Goal: Find specific fact: Locate item on page

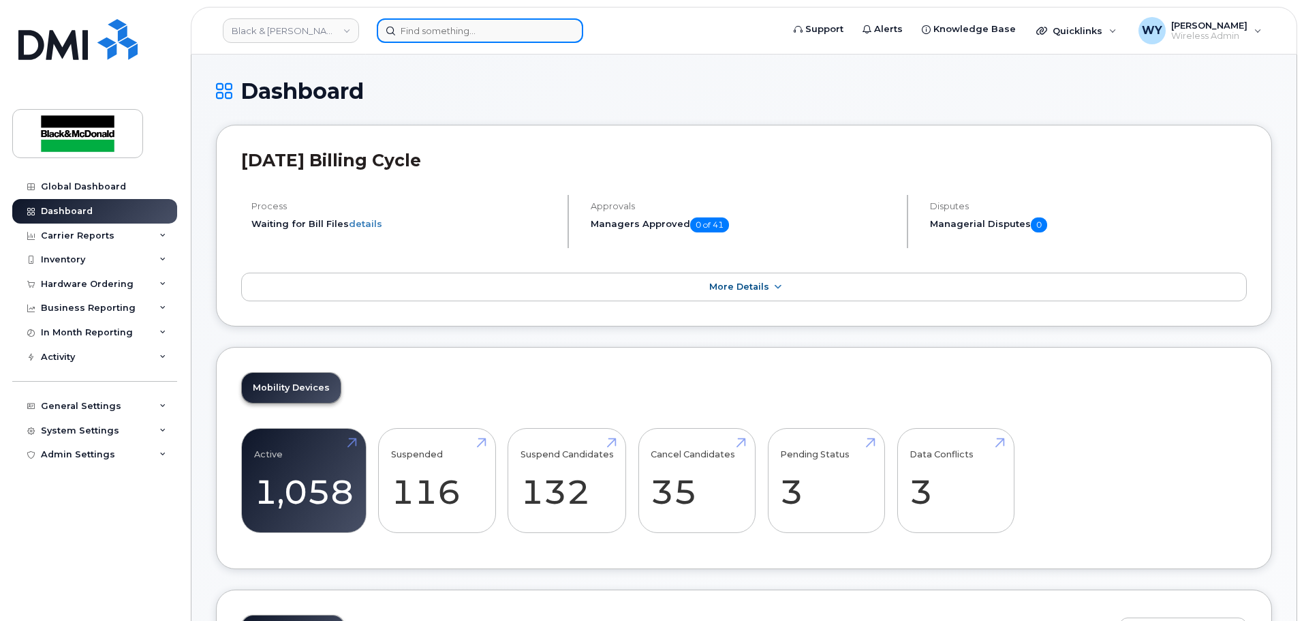
click at [466, 33] on input at bounding box center [480, 30] width 207 height 25
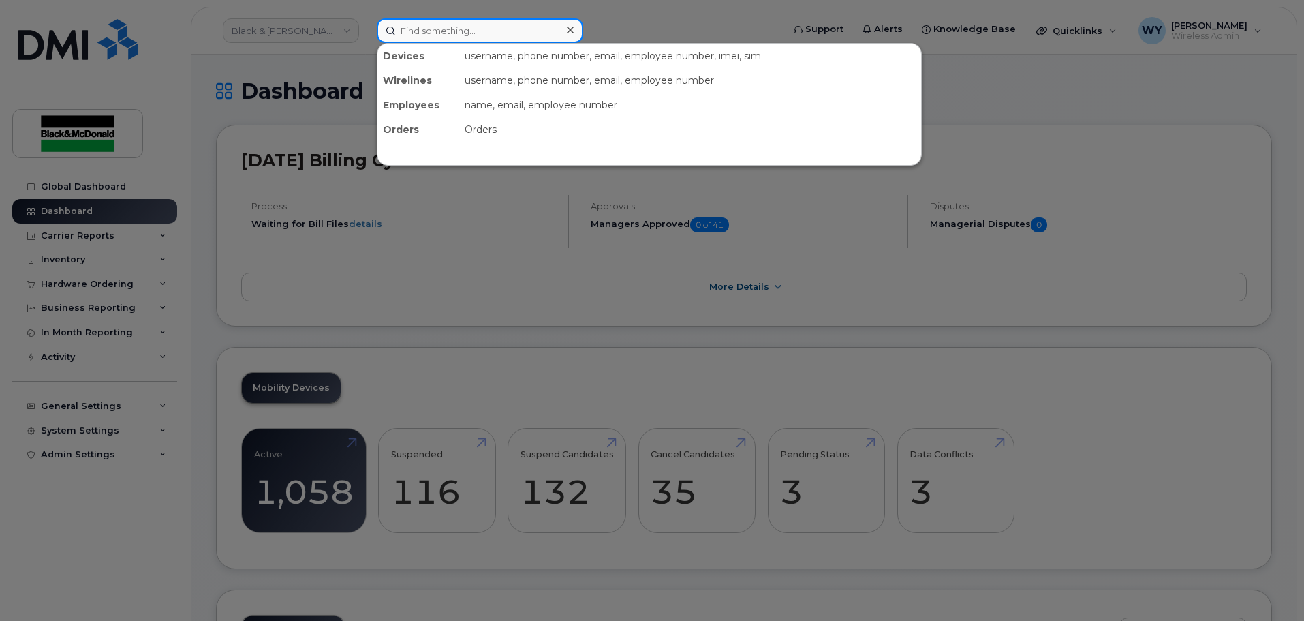
paste input "Hobaika"
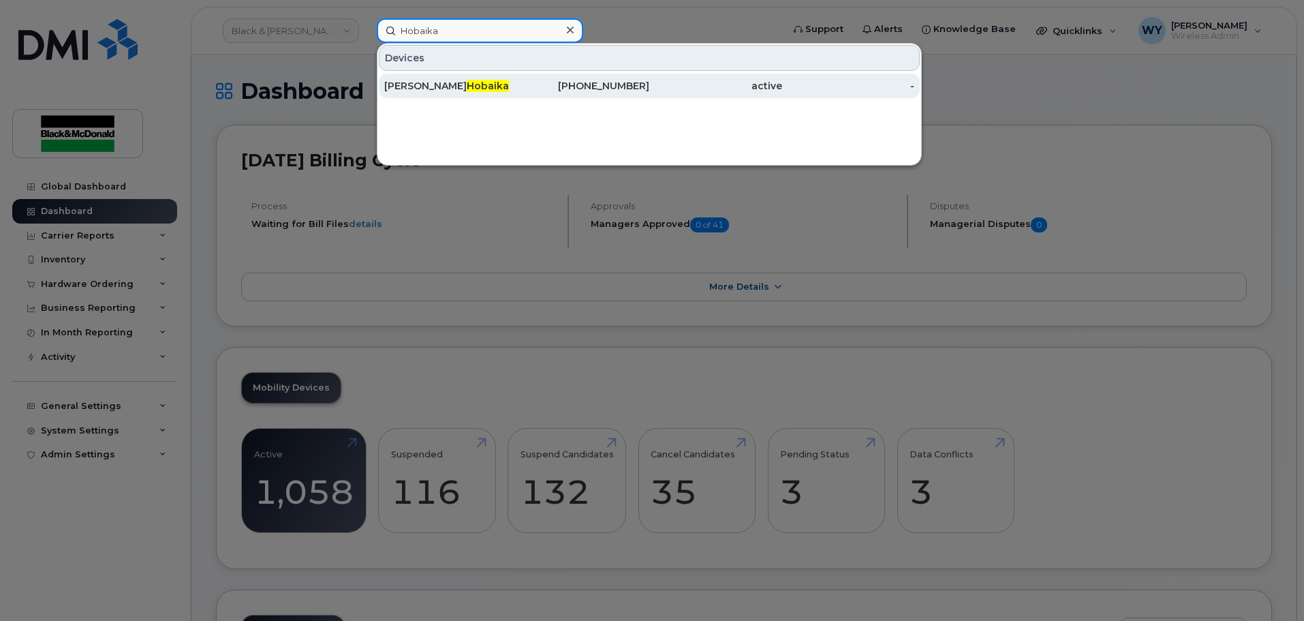
type input "Hobaika"
click at [472, 86] on div "[PERSON_NAME]" at bounding box center [450, 86] width 133 height 14
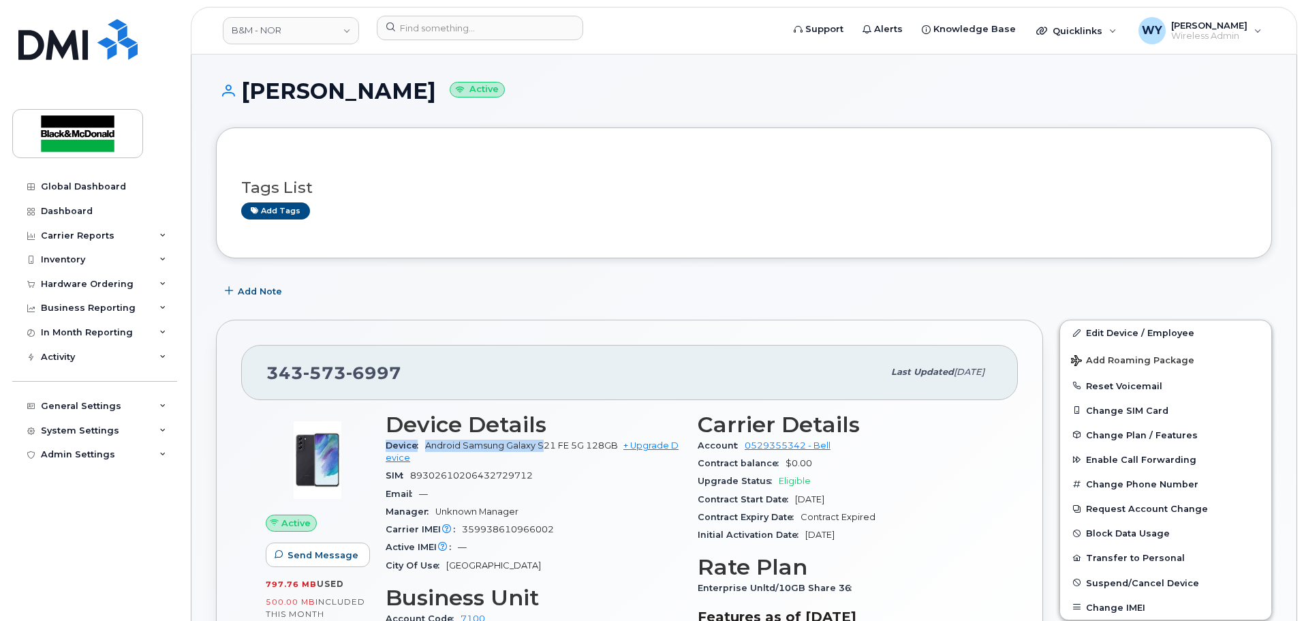
drag, startPoint x: 545, startPoint y: 431, endPoint x: 544, endPoint y: 444, distance: 12.3
click at [544, 444] on section "Device Details Device Android Samsung Galaxy S21 FE 5G 128GB + Upgrade Device S…" at bounding box center [534, 493] width 296 height 162
drag, startPoint x: 549, startPoint y: 444, endPoint x: 564, endPoint y: 453, distance: 16.8
click at [550, 446] on span "Android Samsung Galaxy S21 FE 5G 128GB" at bounding box center [521, 445] width 193 height 10
click at [551, 448] on span "Android Samsung Galaxy S21 FE 5G 128GB" at bounding box center [521, 445] width 193 height 10
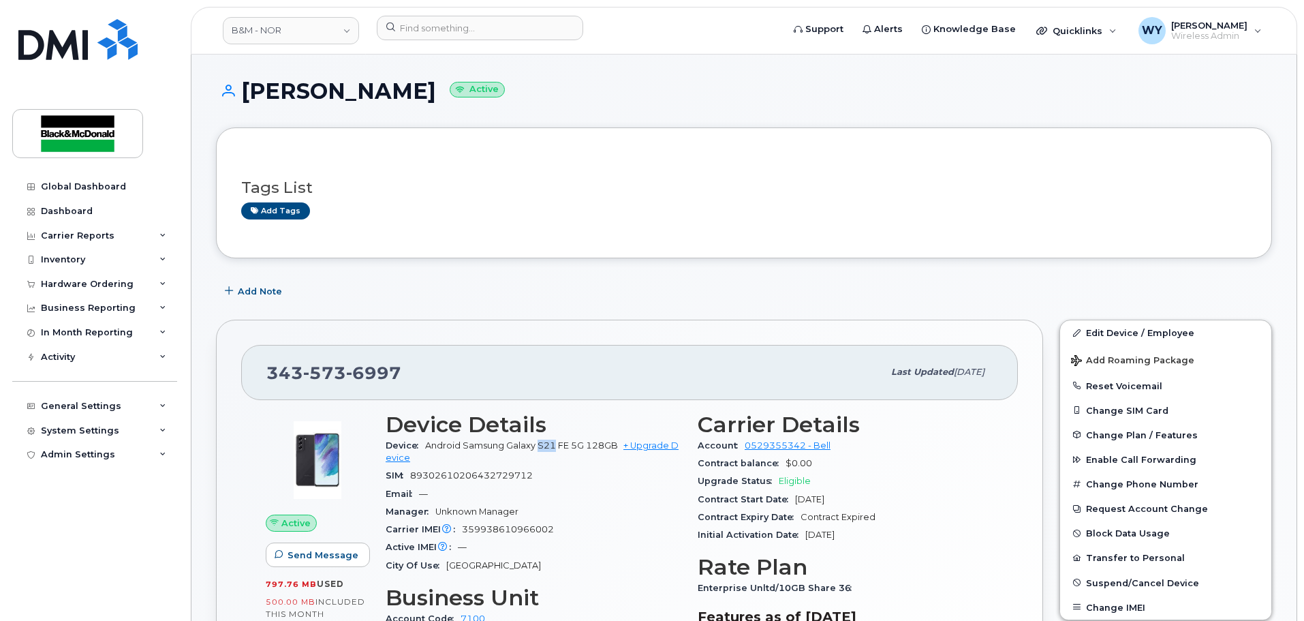
click at [551, 448] on span "Android Samsung Galaxy S21 FE 5G 128GB" at bounding box center [521, 445] width 193 height 10
copy span "S21"
